Goal: Task Accomplishment & Management: Manage account settings

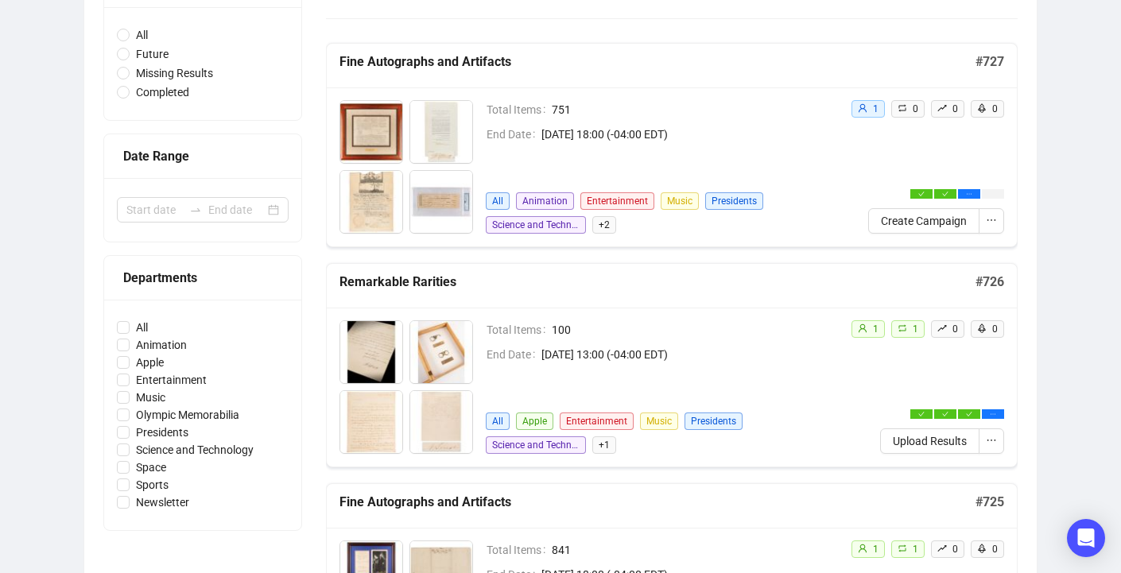
scroll to position [298, 0]
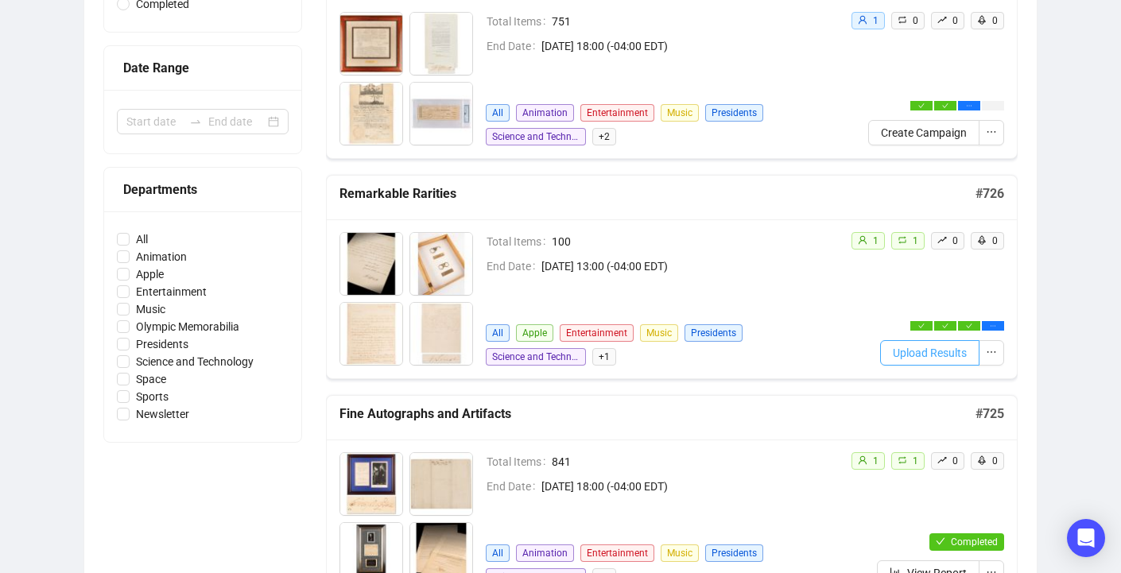
click at [949, 347] on span "Upload Results" at bounding box center [930, 352] width 74 height 17
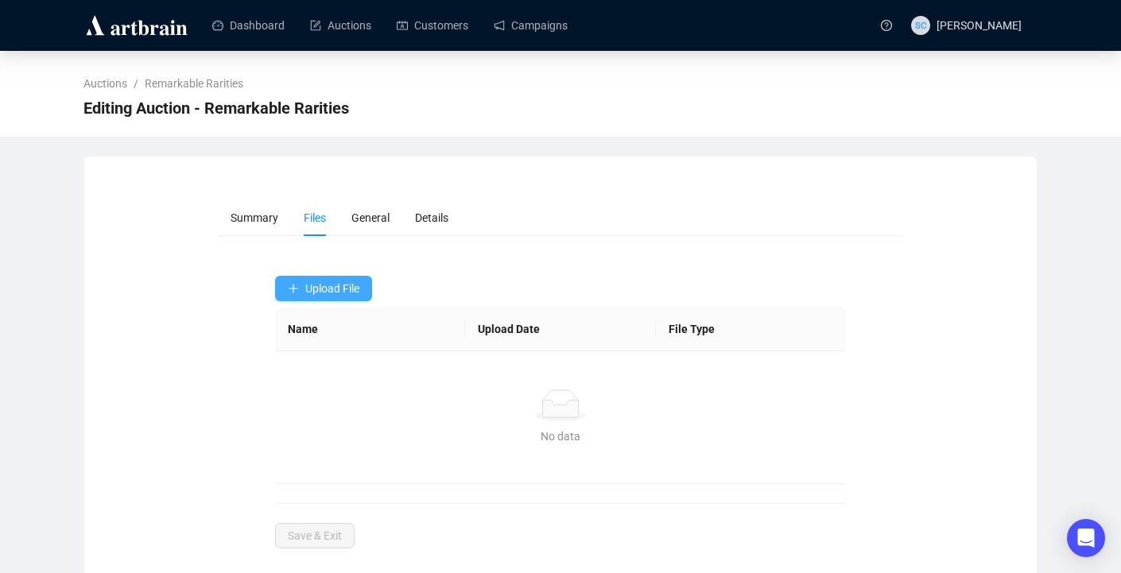
click at [359, 293] on span "Upload File" at bounding box center [332, 288] width 54 height 13
click at [324, 353] on span "Results" at bounding box center [325, 352] width 75 height 17
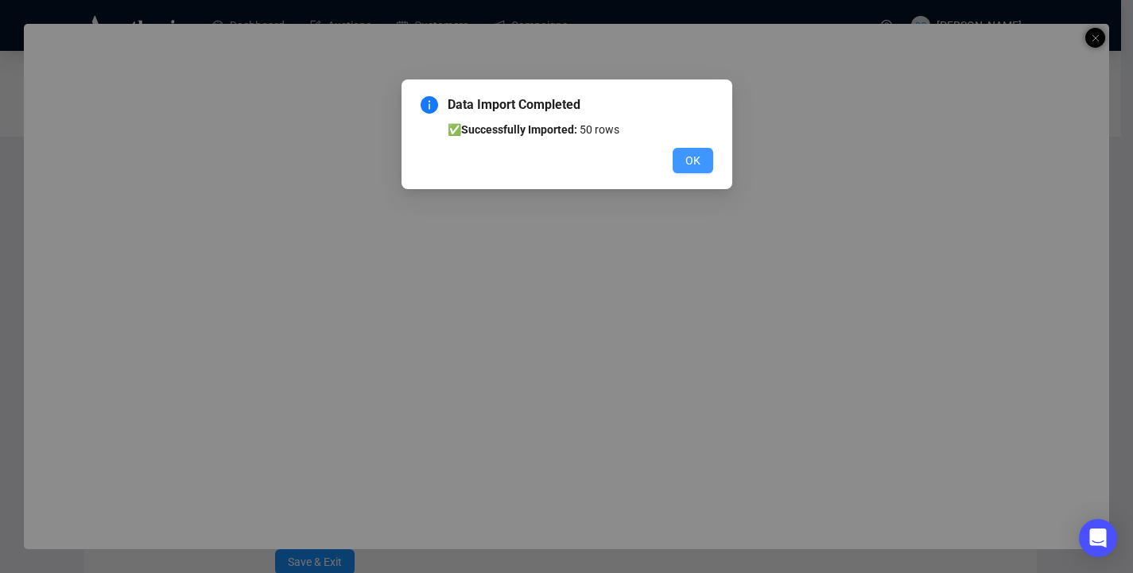
click at [695, 164] on span "OK" at bounding box center [692, 160] width 15 height 17
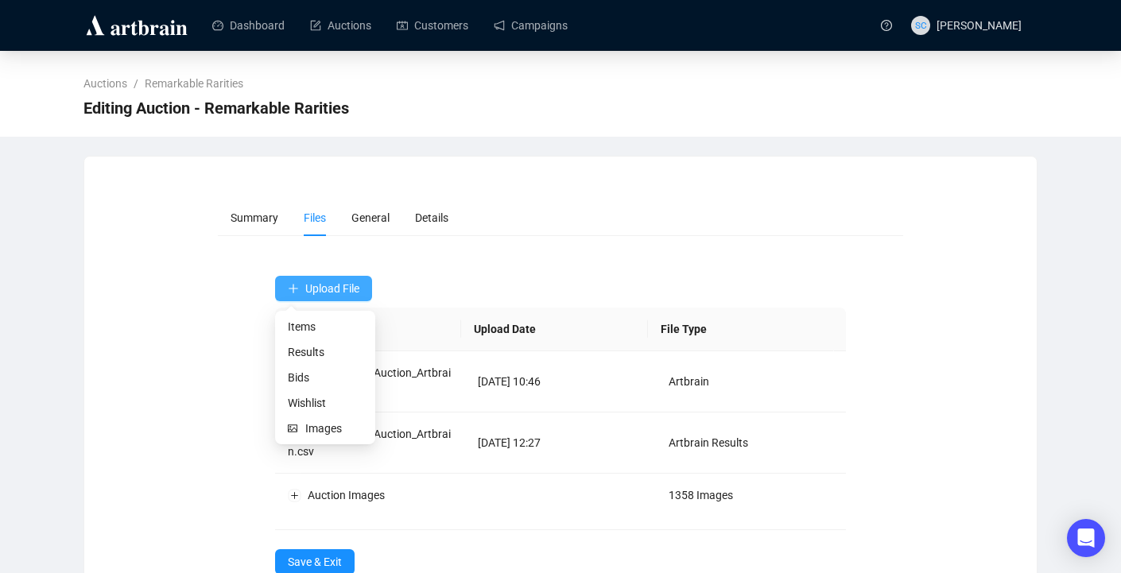
click at [292, 281] on button "Upload File" at bounding box center [323, 288] width 97 height 25
click at [316, 377] on span "Bids" at bounding box center [325, 377] width 75 height 17
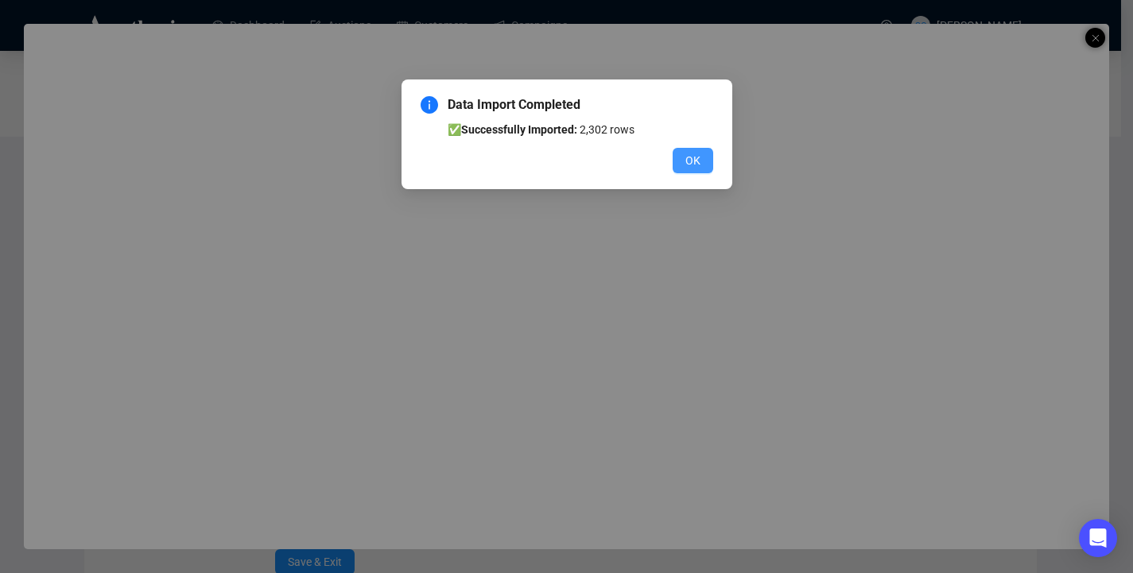
click at [700, 157] on span "OK" at bounding box center [692, 160] width 15 height 17
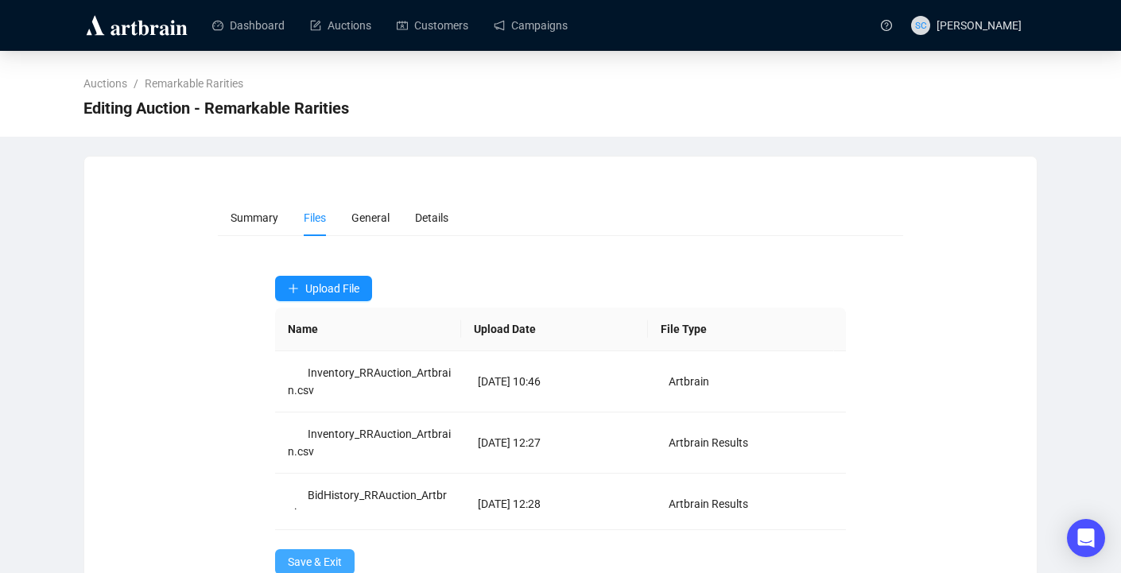
click at [328, 557] on span "Save & Exit" at bounding box center [315, 561] width 54 height 17
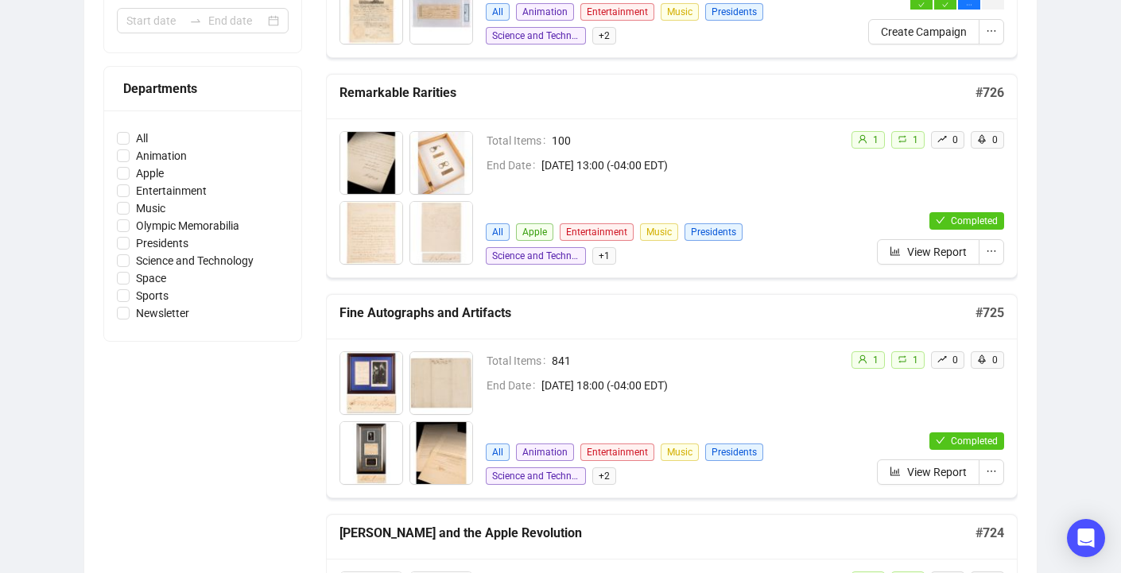
scroll to position [389, 0]
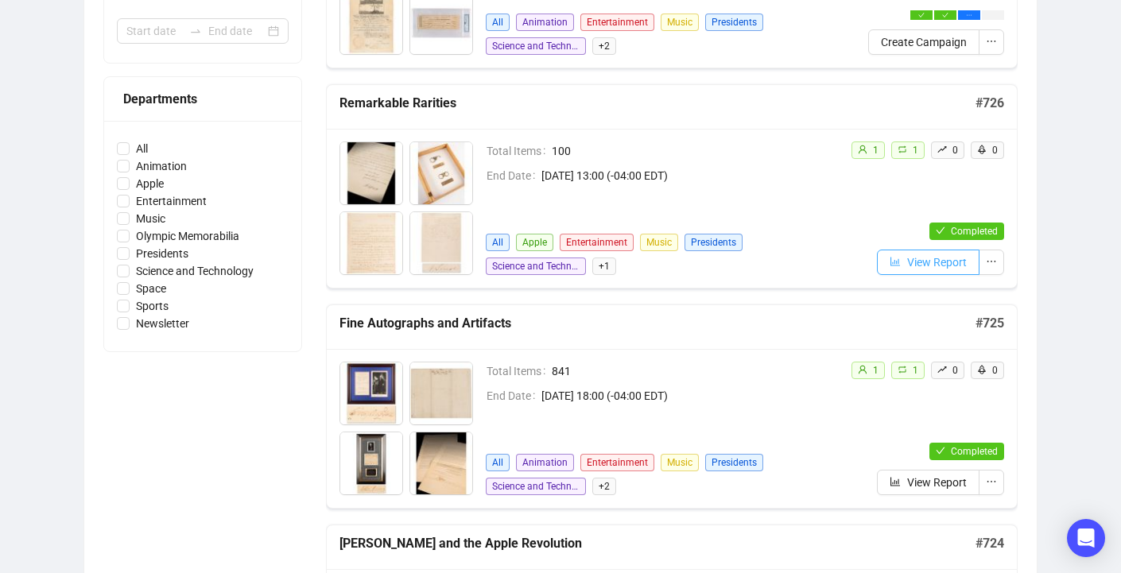
click at [937, 259] on span "View Report" at bounding box center [937, 262] width 60 height 17
